Goal: Find specific fact: Find specific fact

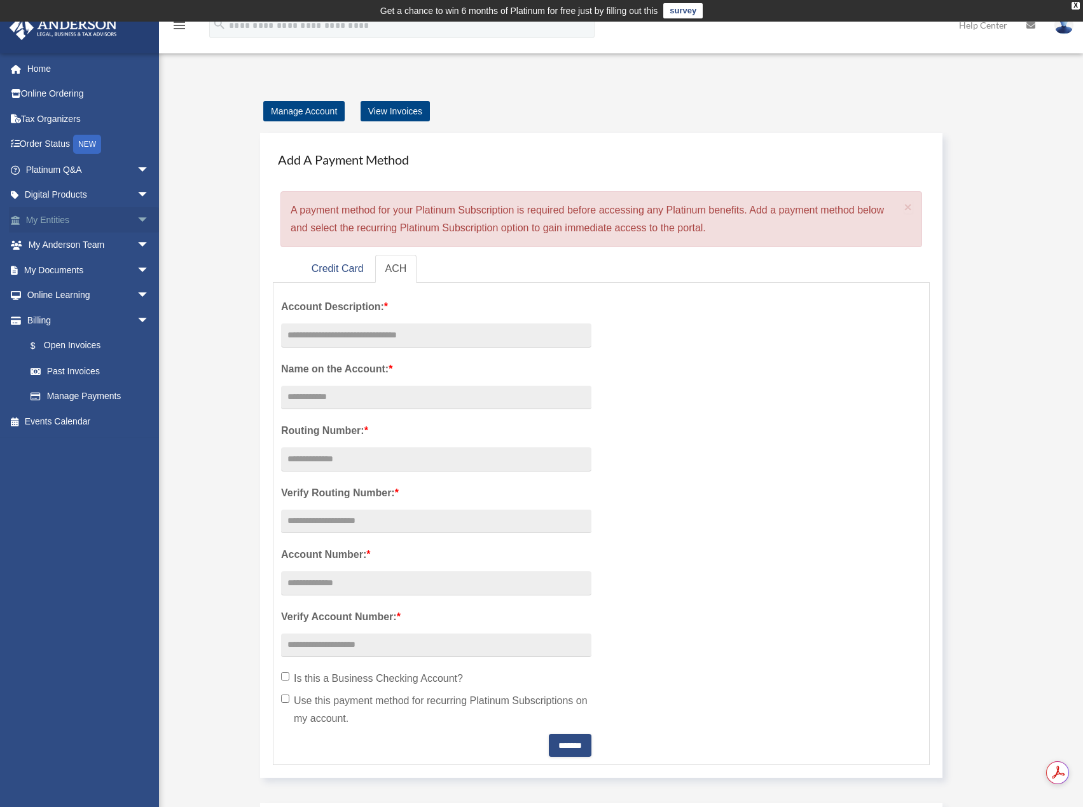
click at [46, 211] on link "My Entities arrow_drop_down" at bounding box center [89, 219] width 160 height 25
click at [54, 224] on link "My Entities arrow_drop_down" at bounding box center [89, 219] width 160 height 25
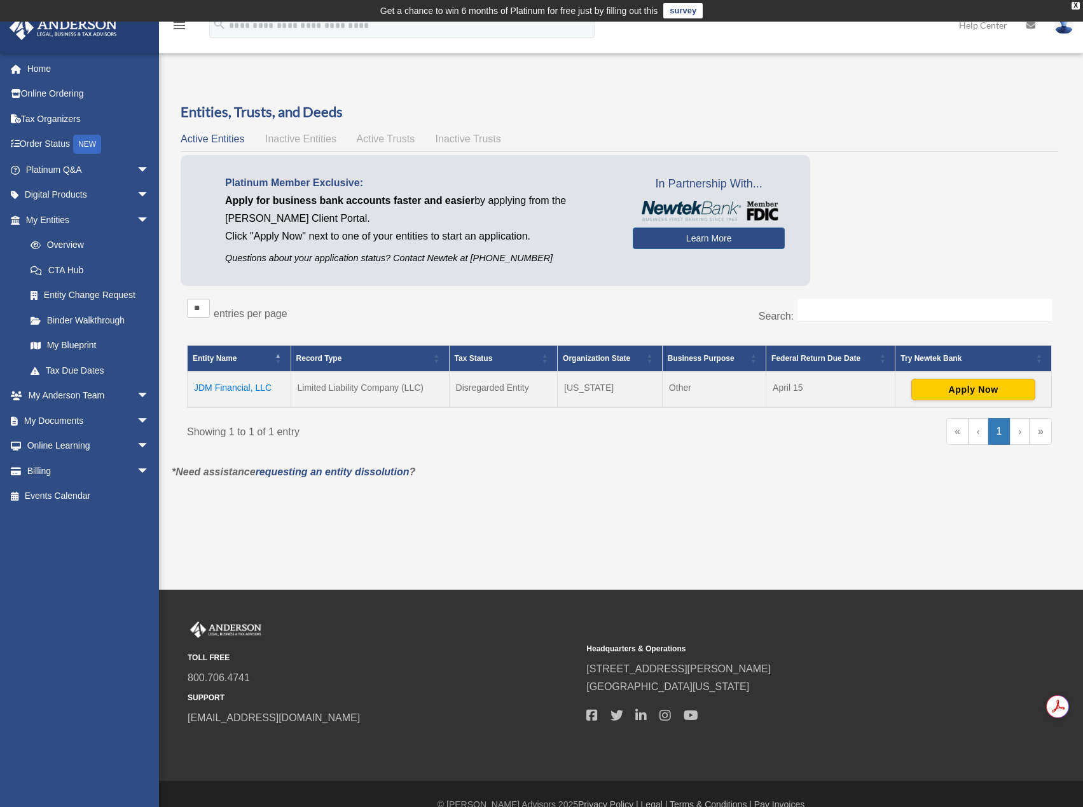
click at [216, 388] on body "X Get a chance to win 6 months of Platinum for free just by filling out this su…" at bounding box center [541, 414] width 1083 height 828
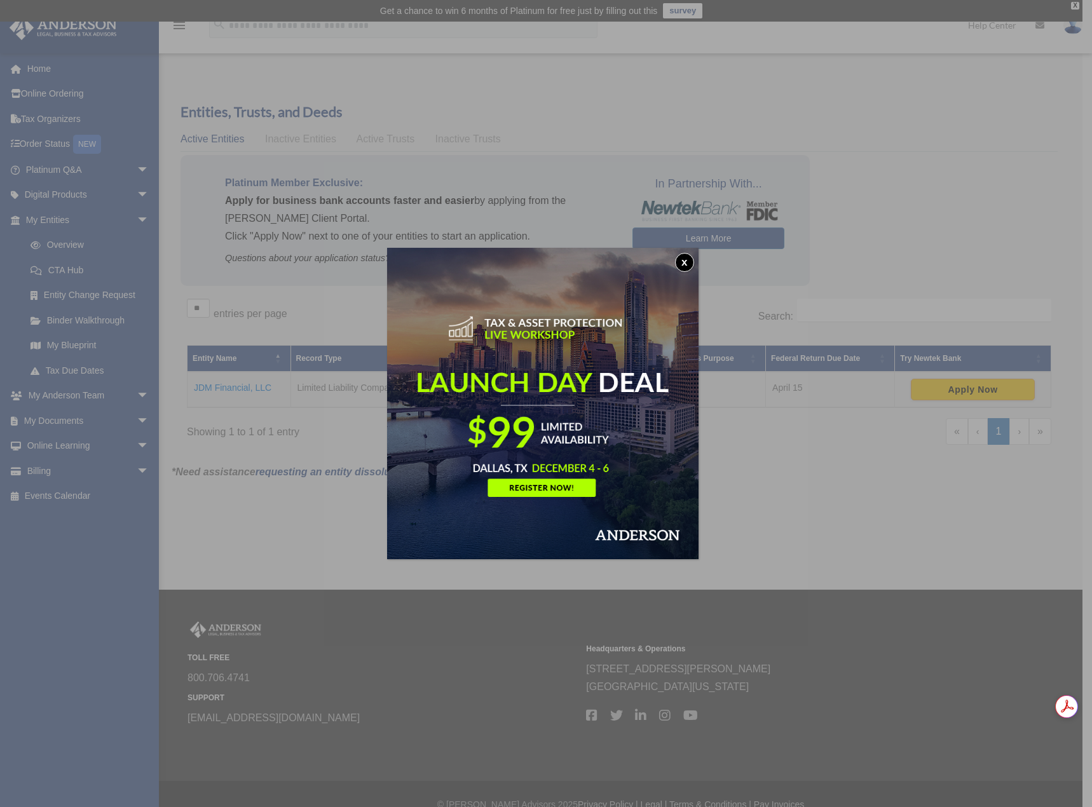
click at [685, 261] on button "x" at bounding box center [684, 262] width 19 height 19
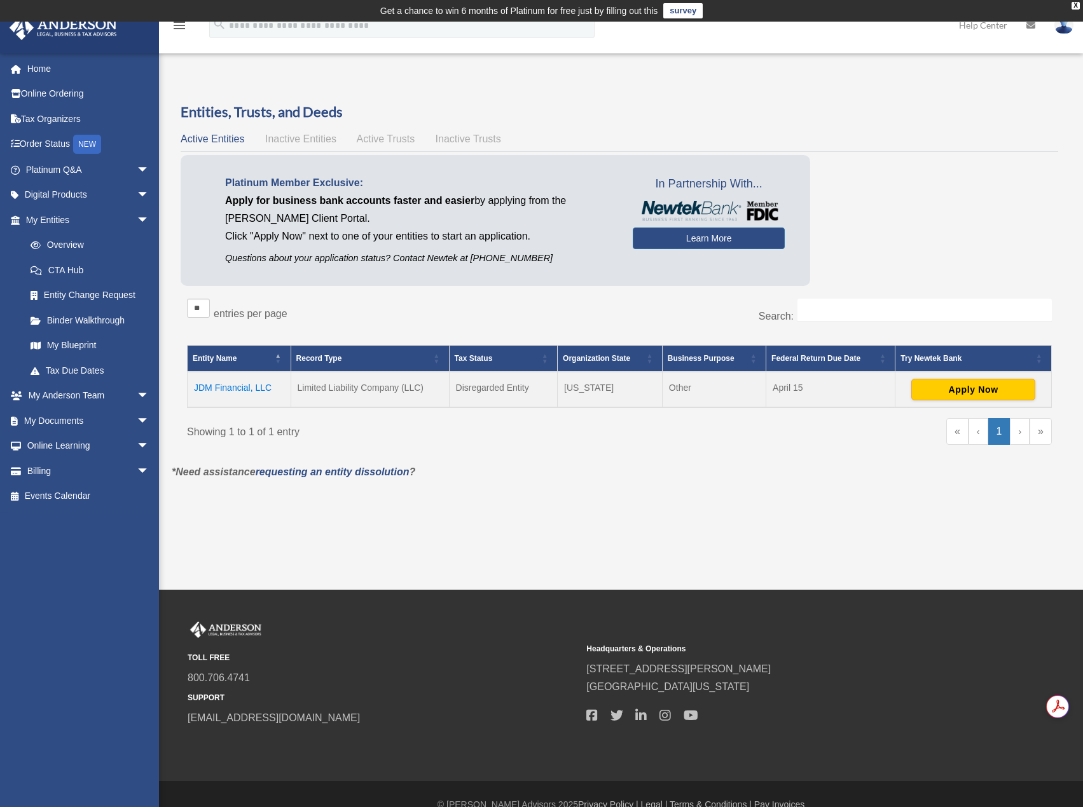
click at [248, 385] on td "JDM Financial, LLC" at bounding box center [240, 390] width 104 height 36
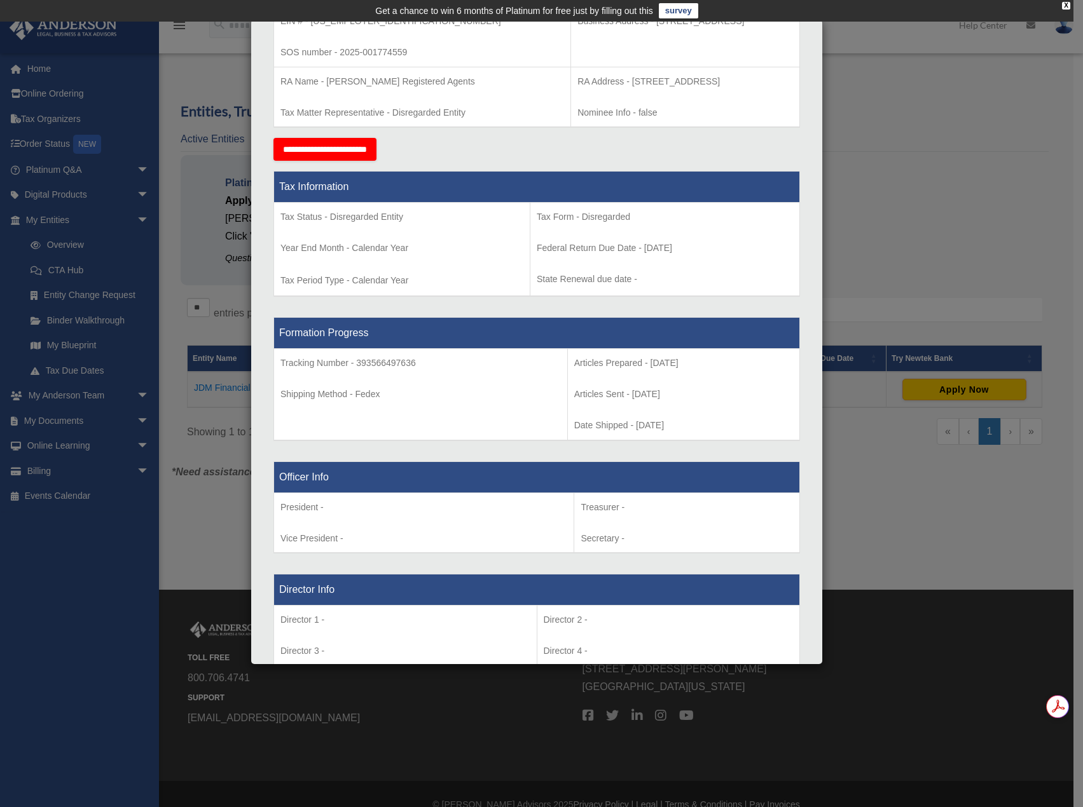
scroll to position [381, 0]
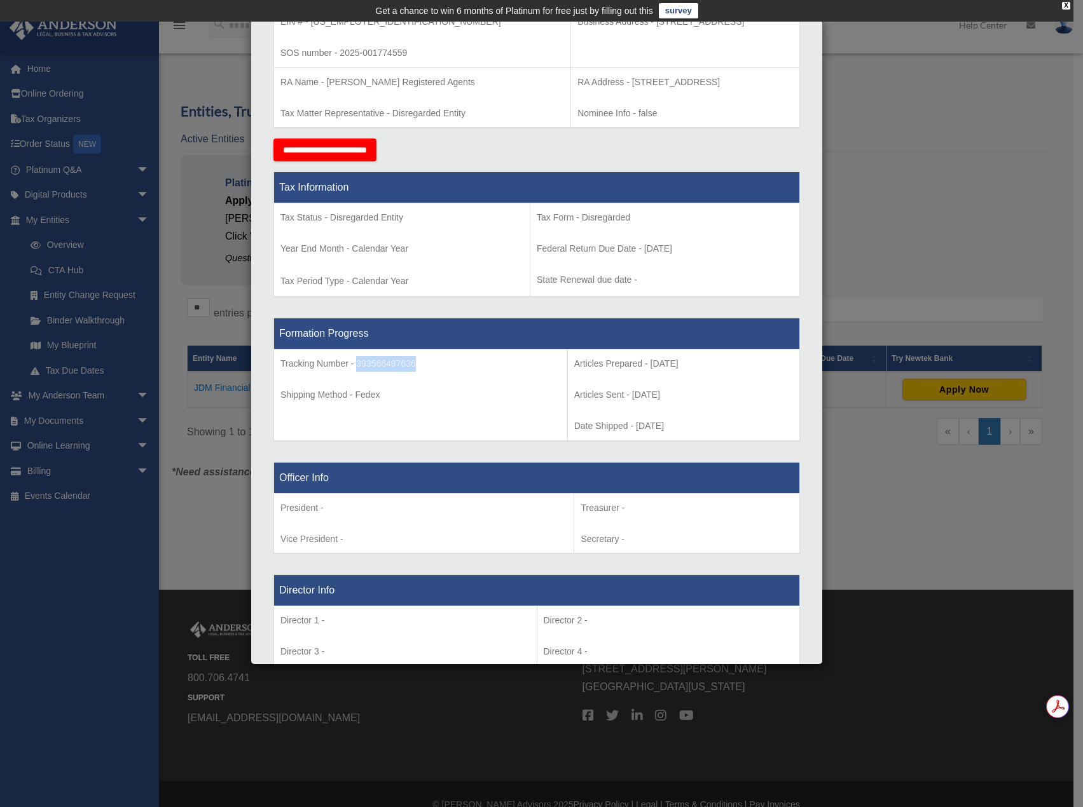
drag, startPoint x: 359, startPoint y: 362, endPoint x: 415, endPoint y: 369, distance: 57.0
click at [415, 369] on p "Tracking Number - 393566497636" at bounding box center [420, 364] width 280 height 16
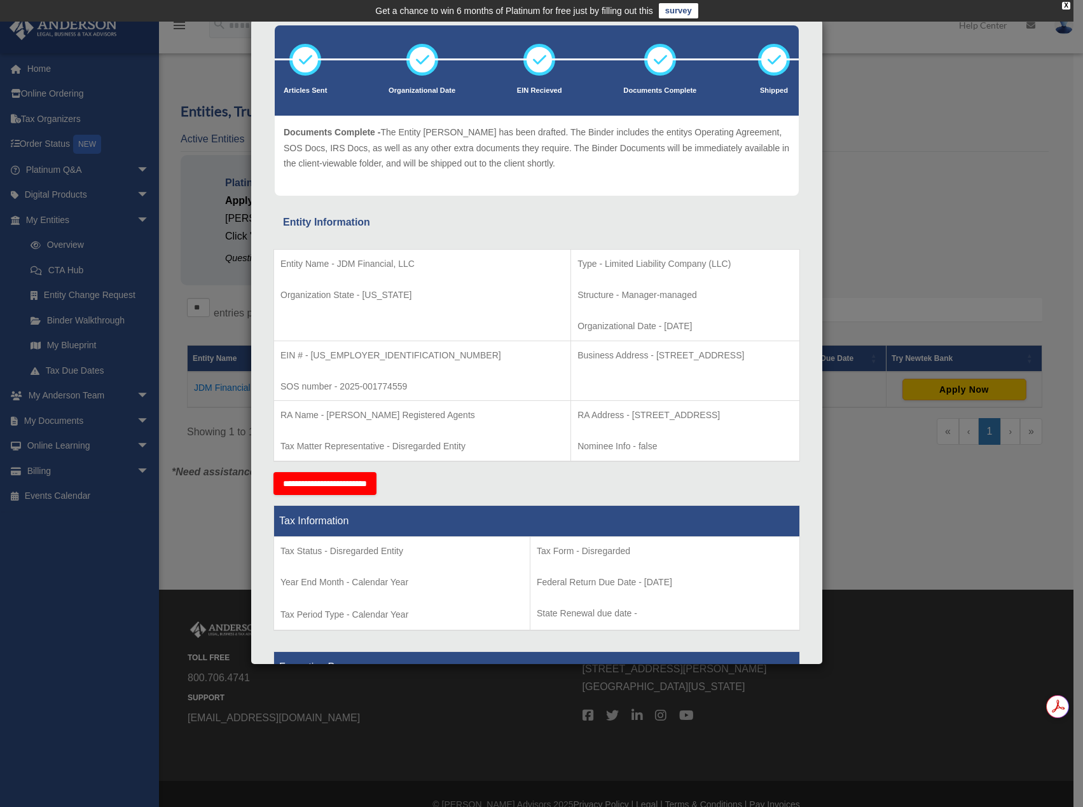
scroll to position [0, 0]
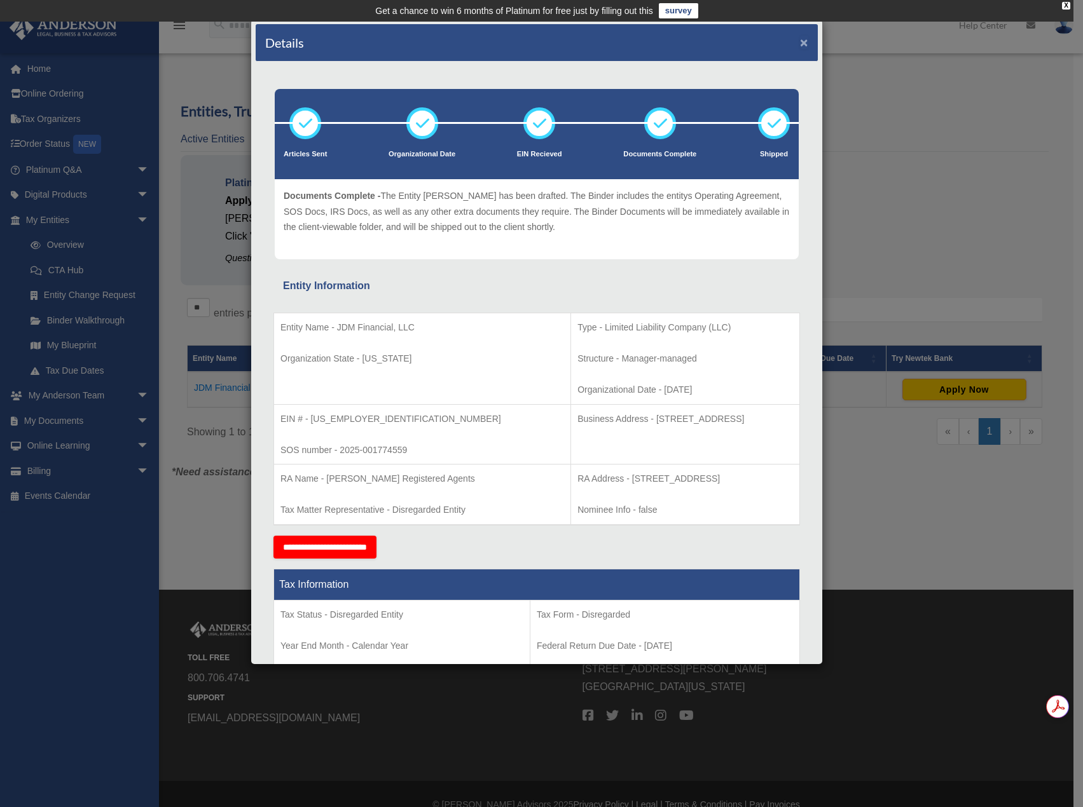
click at [800, 36] on button "×" at bounding box center [804, 42] width 8 height 13
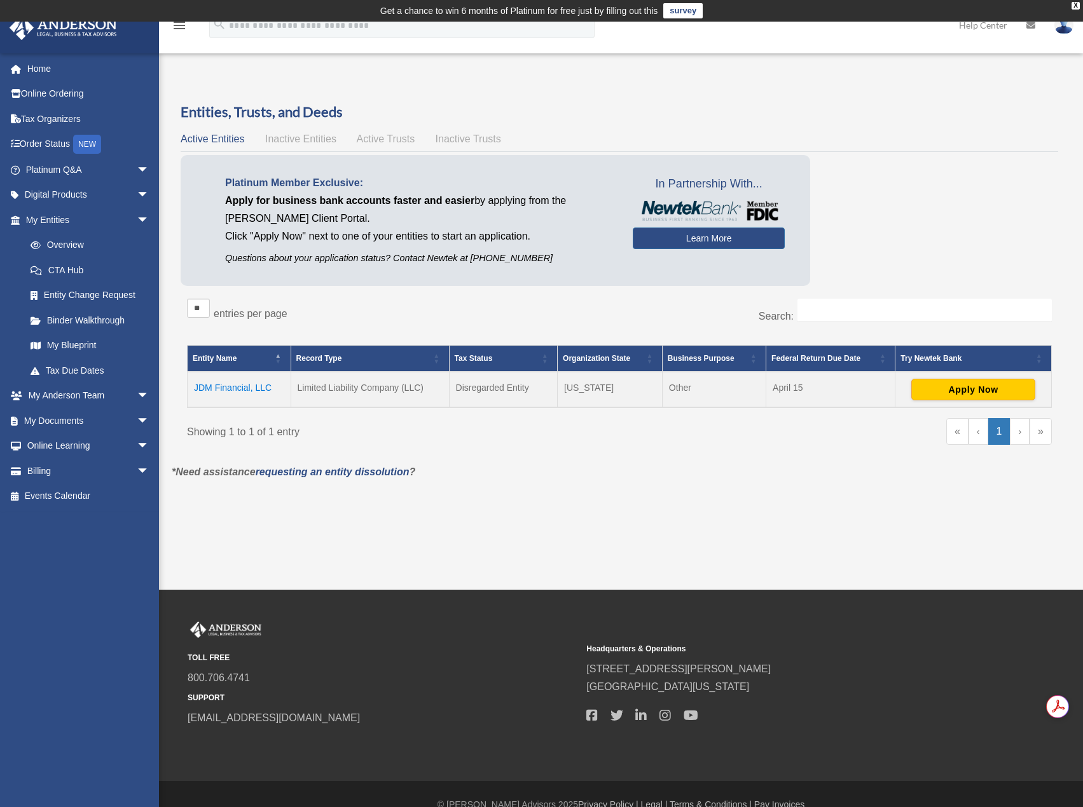
click at [645, 481] on p "*Need assistance requesting an entity dissolution ?" at bounding box center [619, 472] width 914 height 18
